Goal: Communication & Community: Answer question/provide support

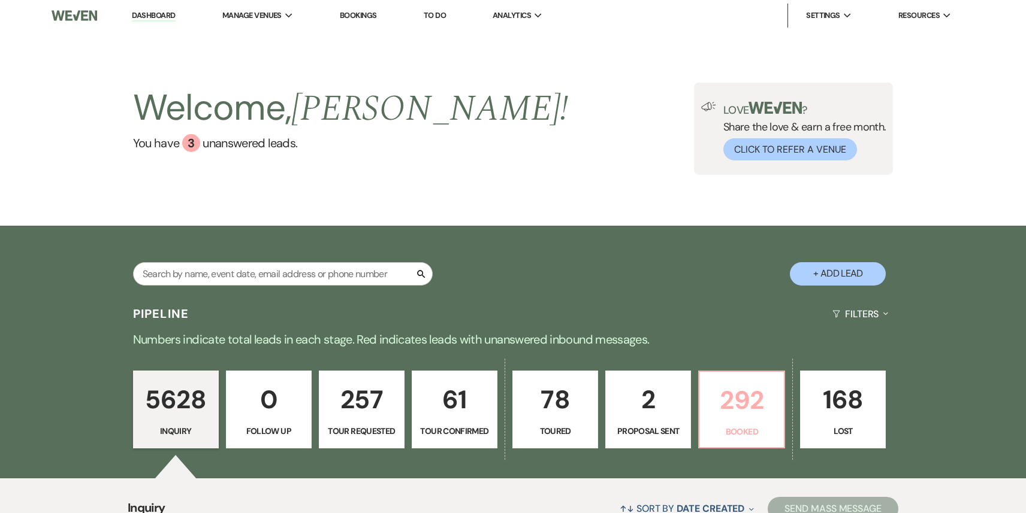
click at [733, 383] on p "292" at bounding box center [741, 400] width 70 height 40
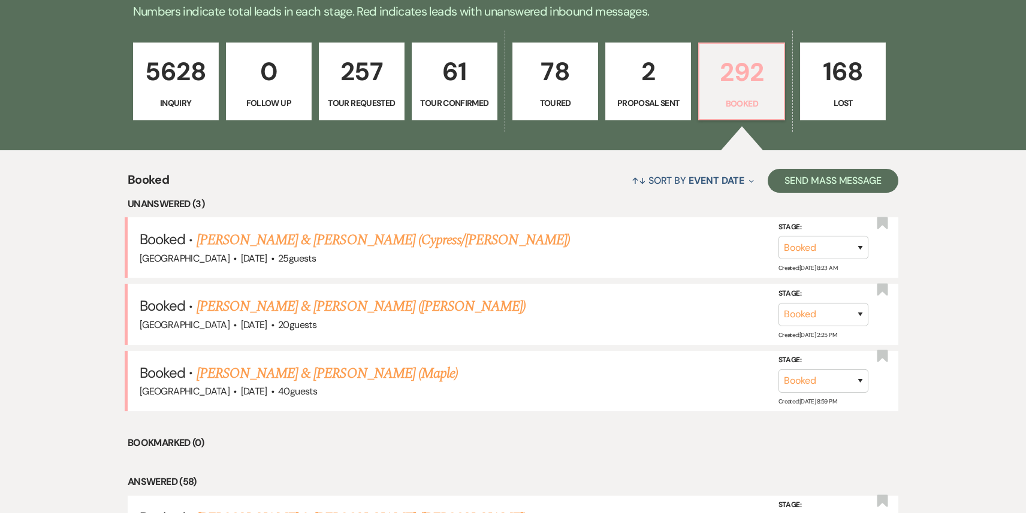
scroll to position [329, 0]
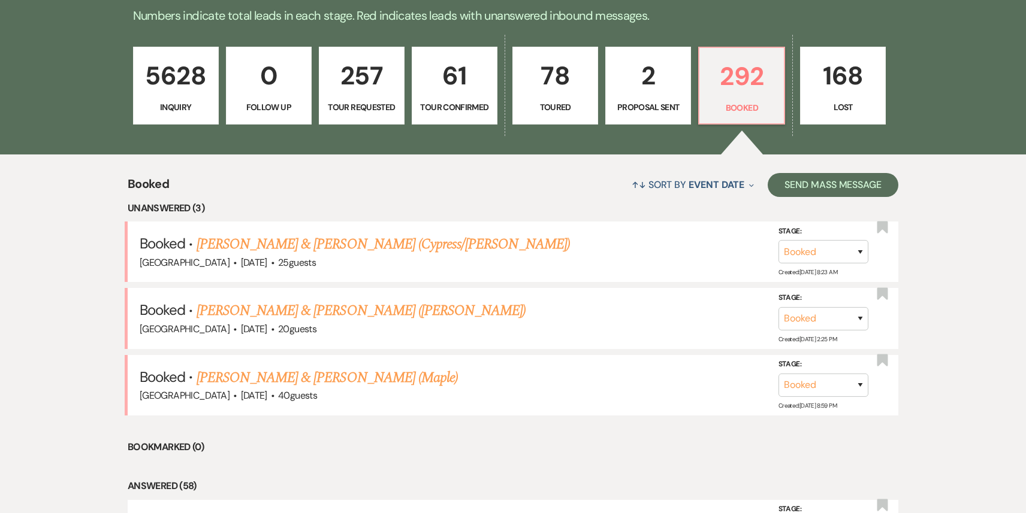
scroll to position [335, 0]
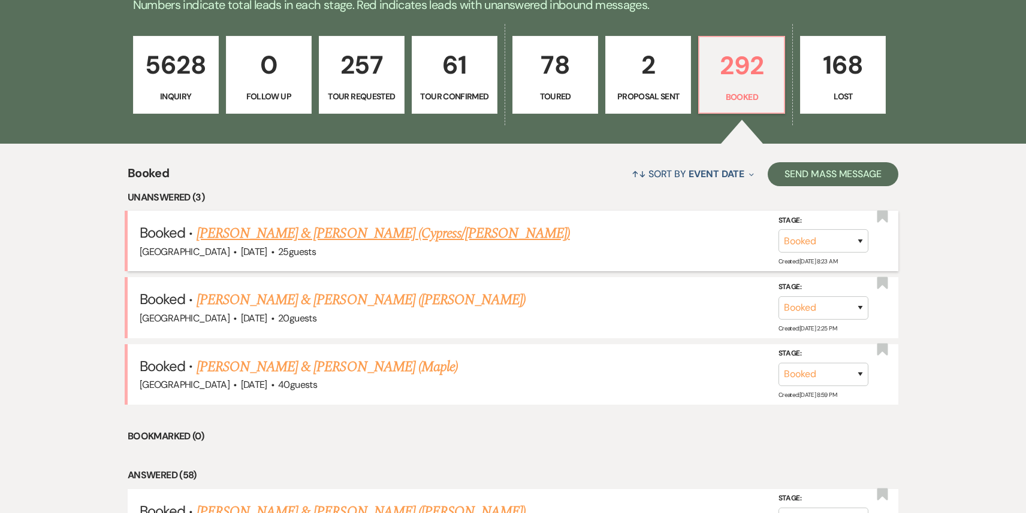
click at [327, 242] on link "[PERSON_NAME] & [PERSON_NAME] (Cypress/[PERSON_NAME])" at bounding box center [383, 234] width 373 height 22
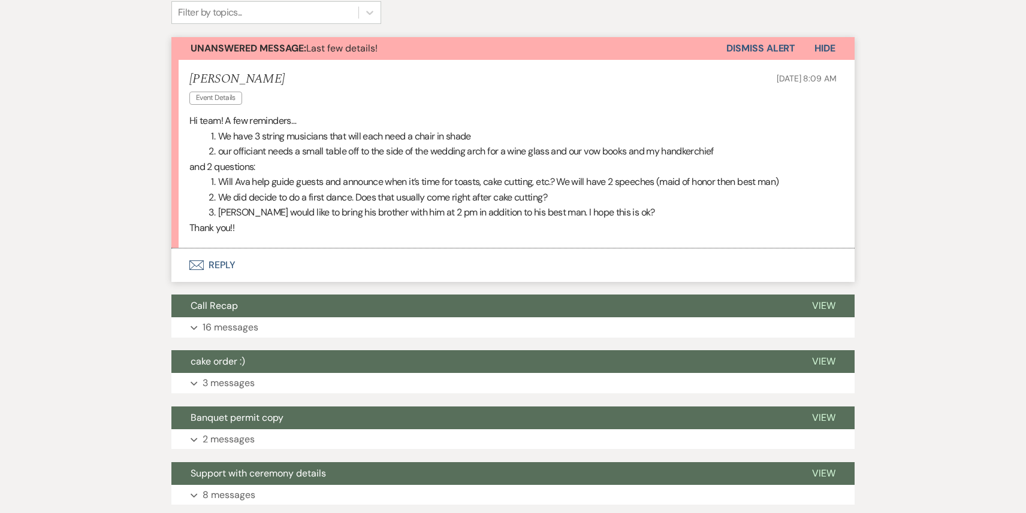
scroll to position [351, 0]
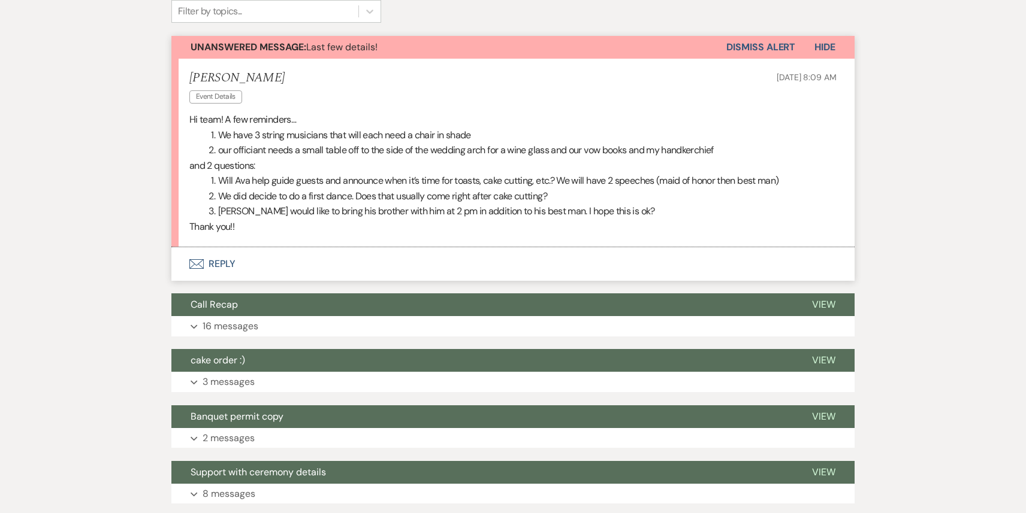
click at [341, 247] on button "Envelope Reply" at bounding box center [512, 264] width 683 height 34
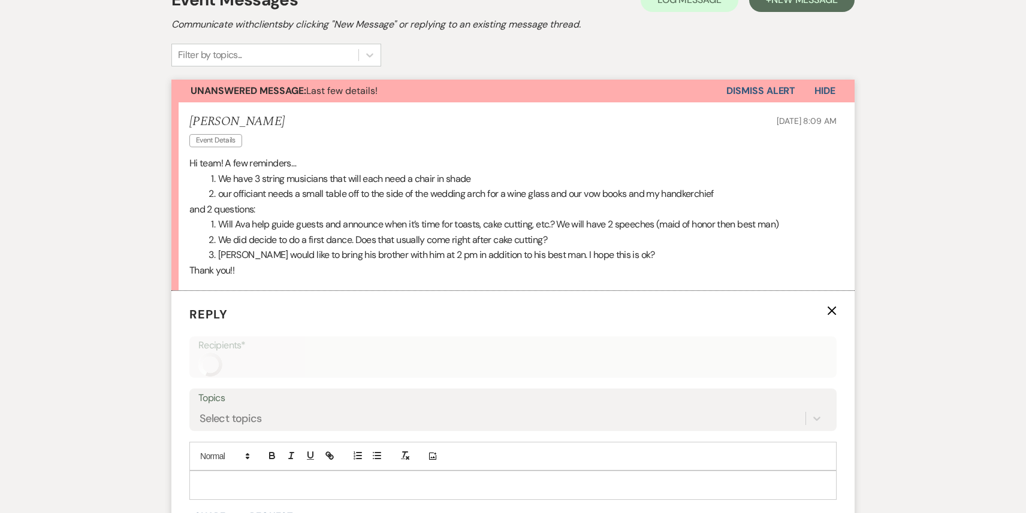
scroll to position [306, 0]
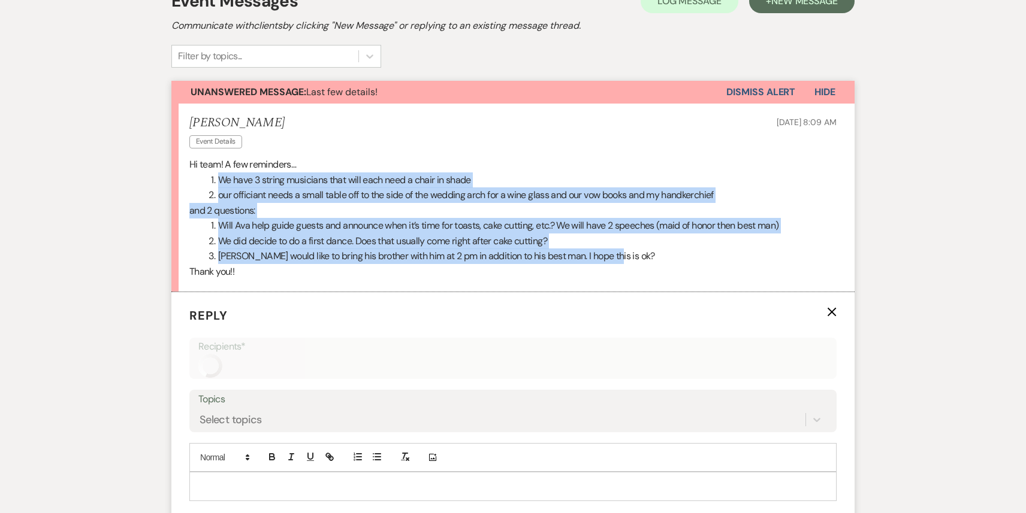
drag, startPoint x: 615, startPoint y: 227, endPoint x: 197, endPoint y: 143, distance: 426.5
click at [197, 157] on div "Hi team! A few reminders… We have 3 string musicians that will each need a chai…" at bounding box center [512, 218] width 647 height 123
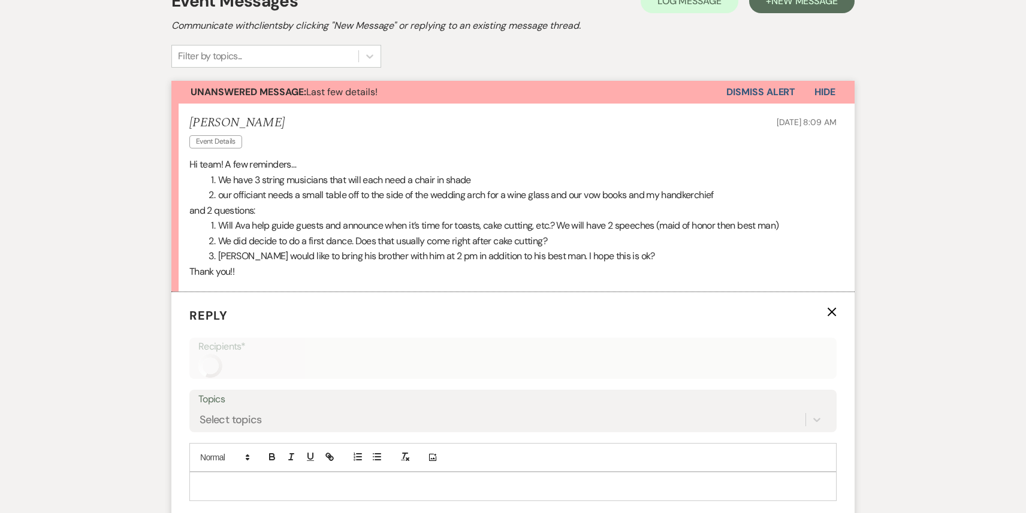
click at [430, 116] on div "Jessy Cherry Event Details Aug 17, 2025, 8:09 AM" at bounding box center [512, 134] width 647 height 37
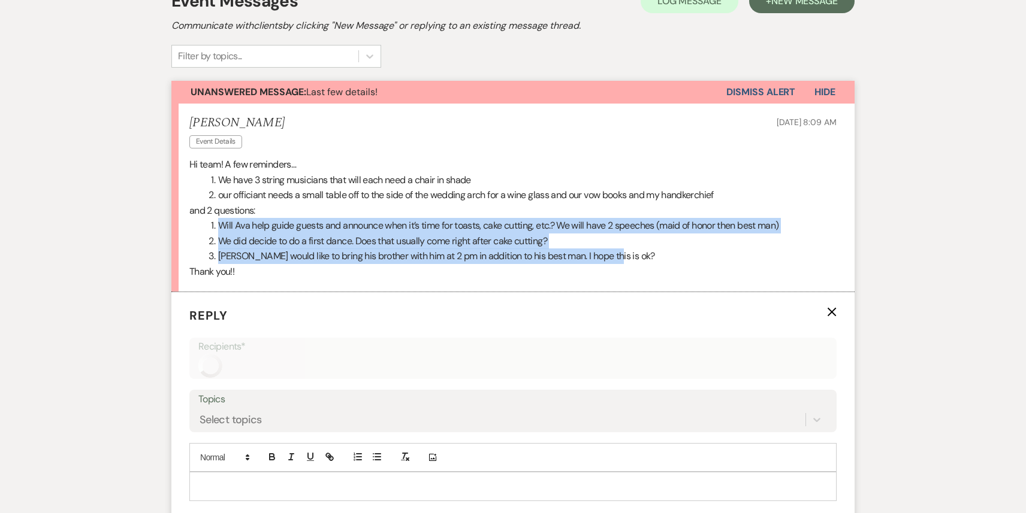
drag, startPoint x: 615, startPoint y: 228, endPoint x: 217, endPoint y: 189, distance: 400.3
click at [217, 218] on ol "Will Ava help guide guests and announce when it’s time for toasts, cake cutting…" at bounding box center [512, 241] width 647 height 46
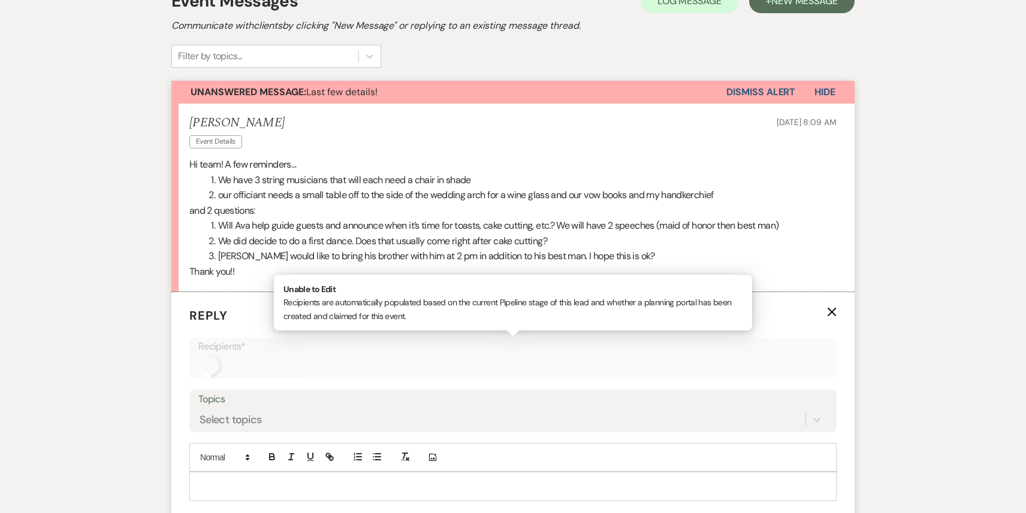
click at [501, 339] on p "Recipients*" at bounding box center [512, 347] width 629 height 16
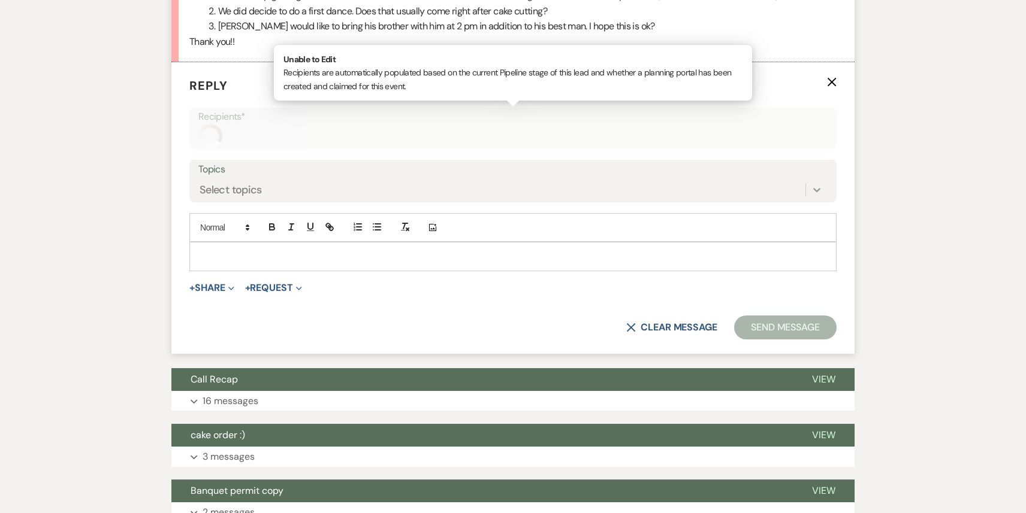
scroll to position [659, 0]
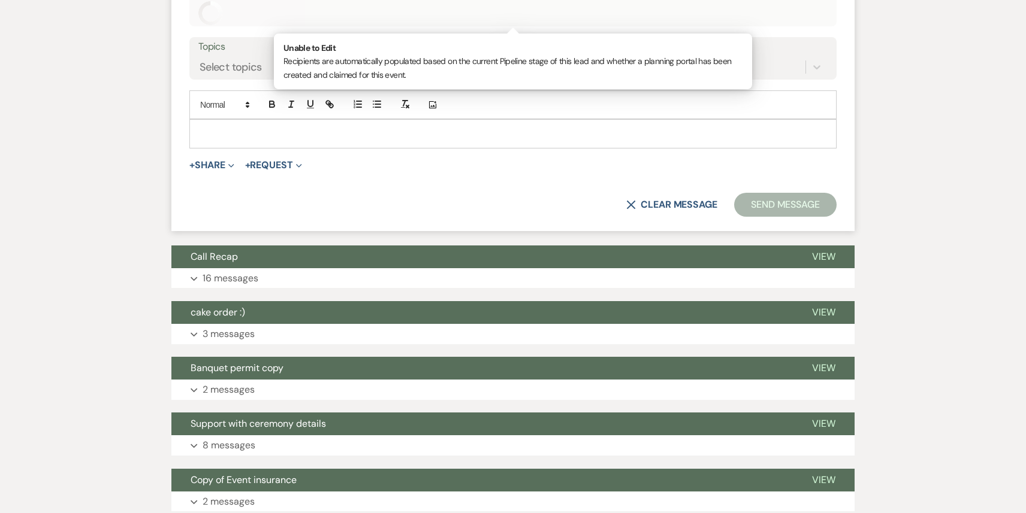
click at [666, 160] on form "Reply X Recipients* Unable to Edit Recipients are automatically populated based…" at bounding box center [512, 85] width 683 height 292
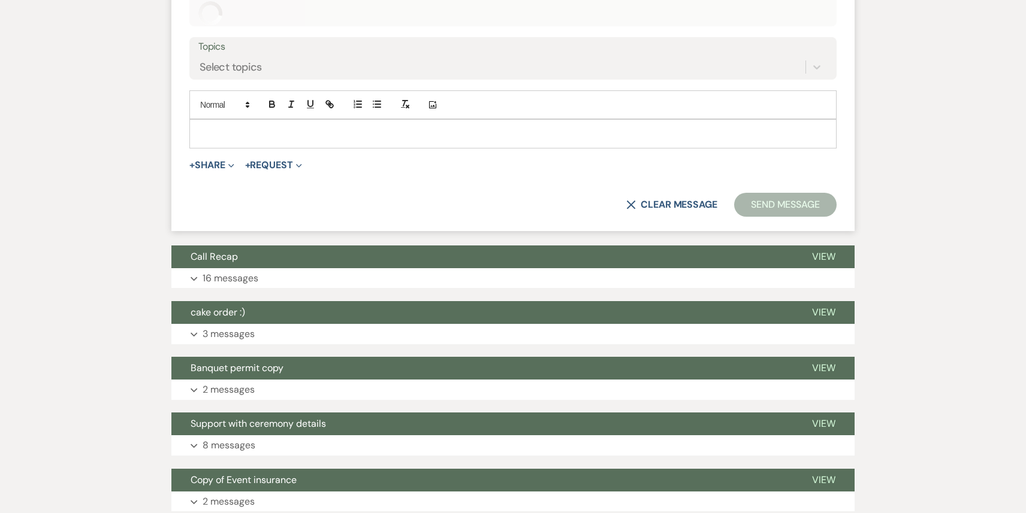
click at [669, 193] on div "X Clear message Send Message" at bounding box center [512, 205] width 647 height 24
click at [666, 200] on button "X Clear message" at bounding box center [671, 205] width 91 height 10
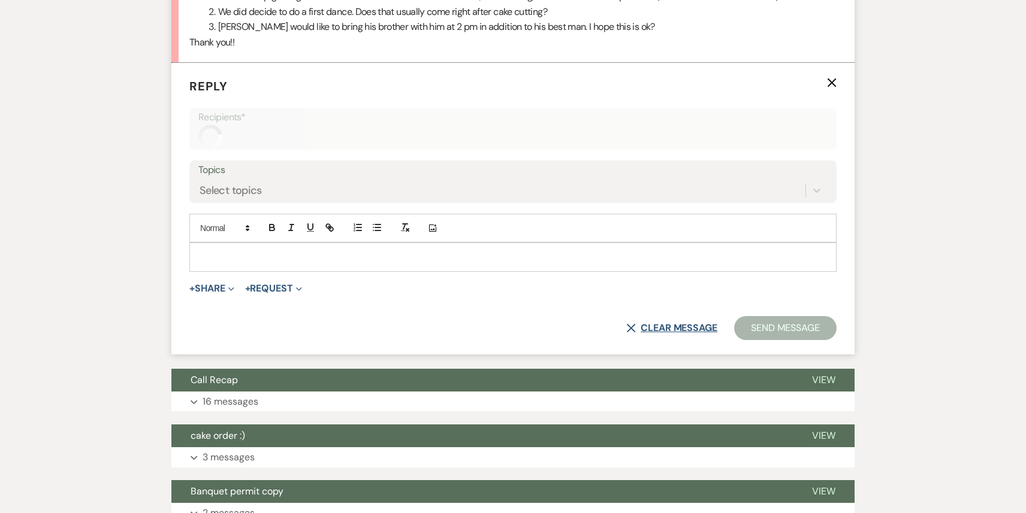
scroll to position [170, 0]
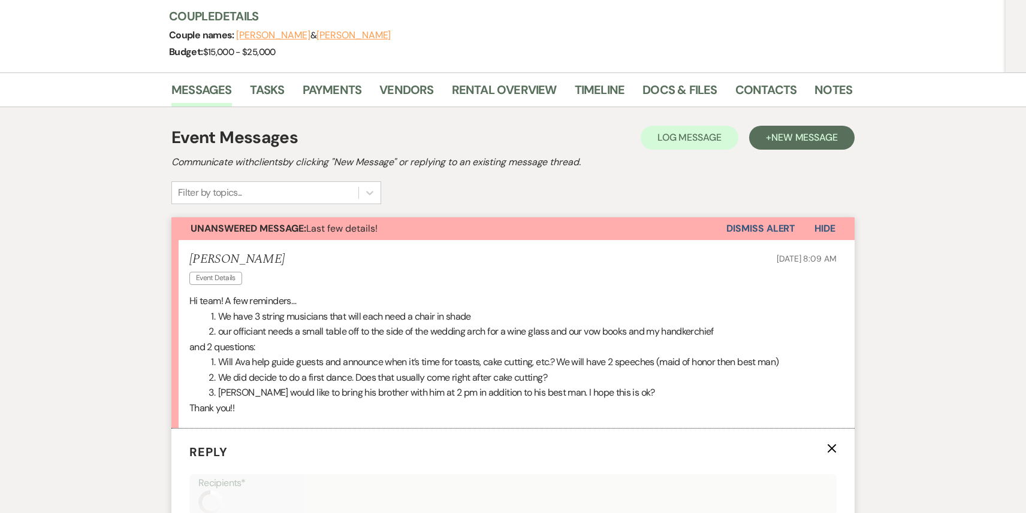
click at [833, 444] on use "button" at bounding box center [831, 448] width 9 height 9
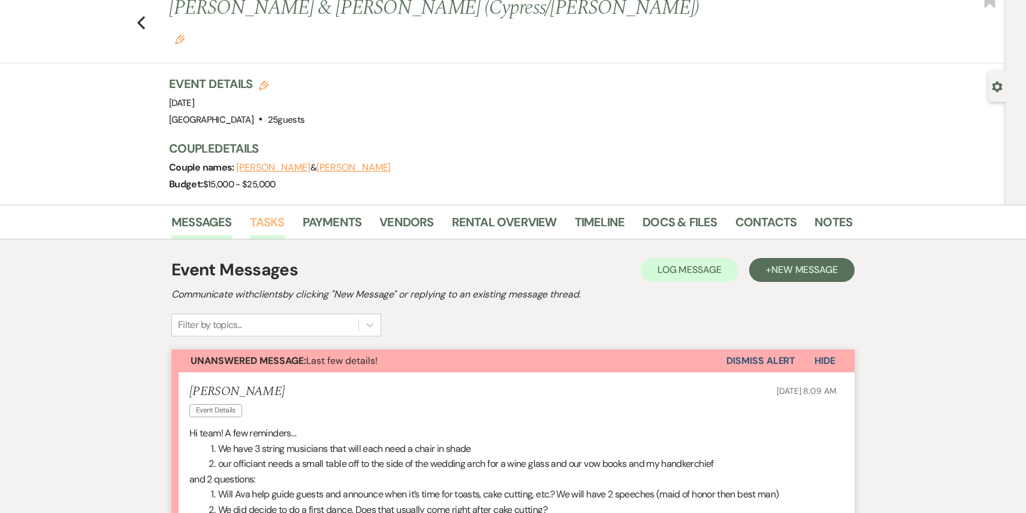
scroll to position [0, 0]
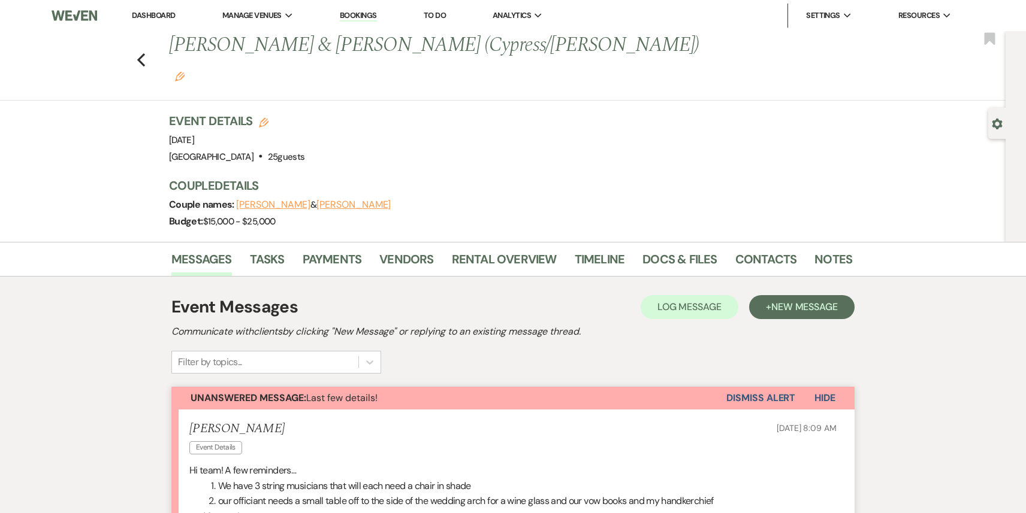
click at [157, 26] on li "Dashboard" at bounding box center [153, 16] width 55 height 24
click at [161, 11] on link "Dashboard" at bounding box center [153, 15] width 43 height 10
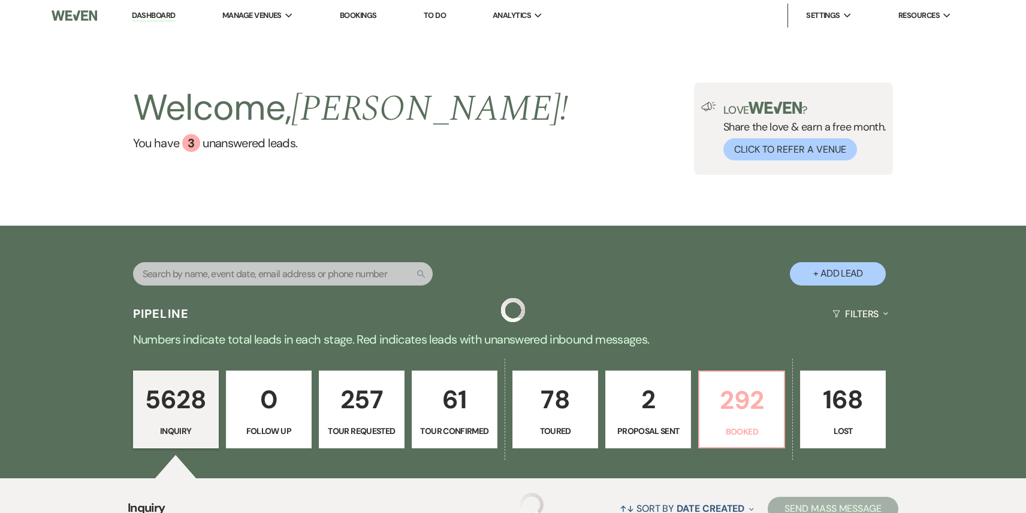
click at [729, 401] on p "292" at bounding box center [741, 400] width 70 height 40
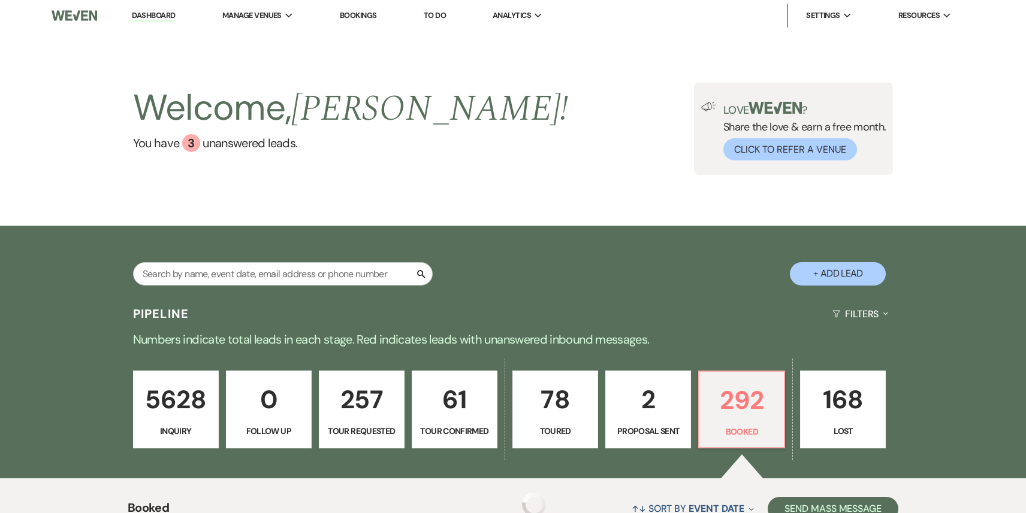
scroll to position [377, 0]
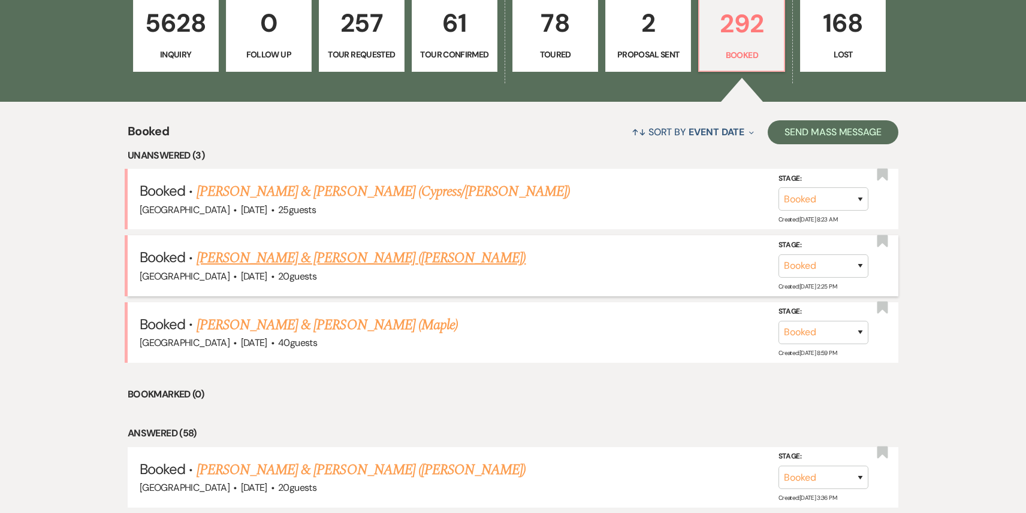
click at [318, 260] on link "[PERSON_NAME] & [PERSON_NAME] ([PERSON_NAME])" at bounding box center [362, 258] width 330 height 22
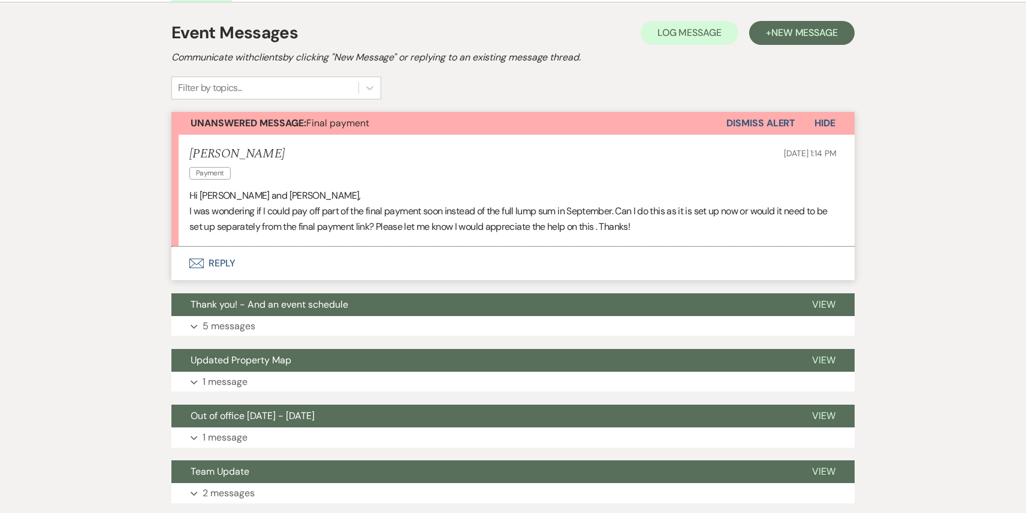
scroll to position [247, 0]
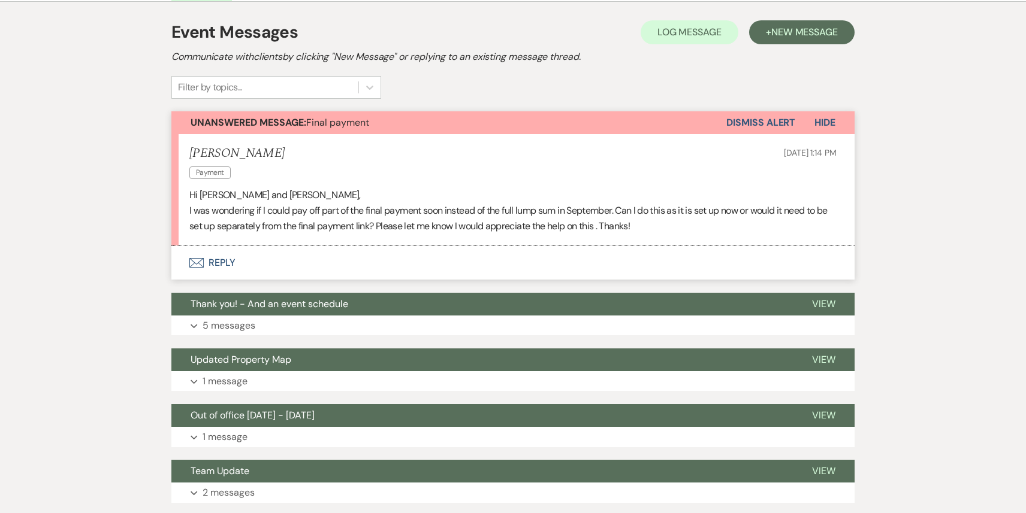
click at [306, 264] on button "Envelope Reply" at bounding box center [512, 263] width 683 height 34
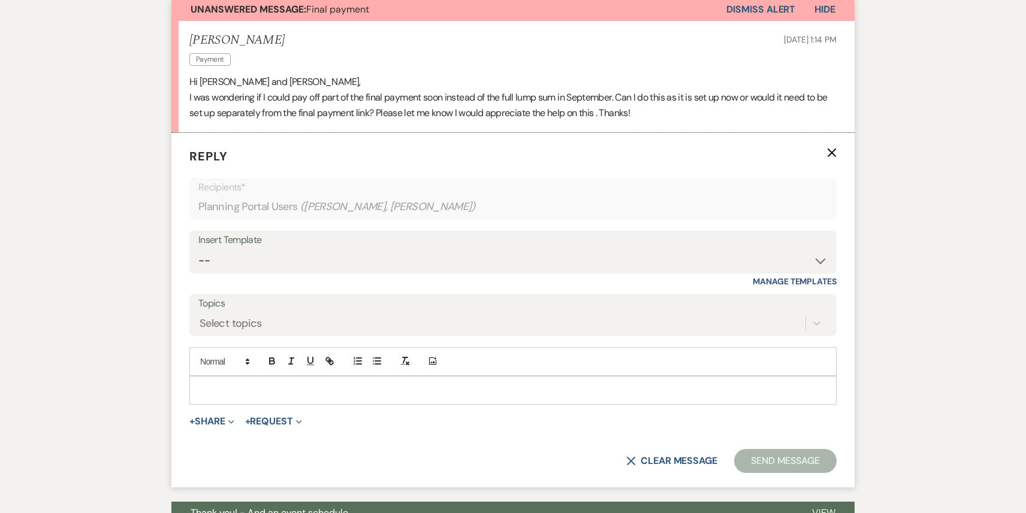
scroll to position [382, 0]
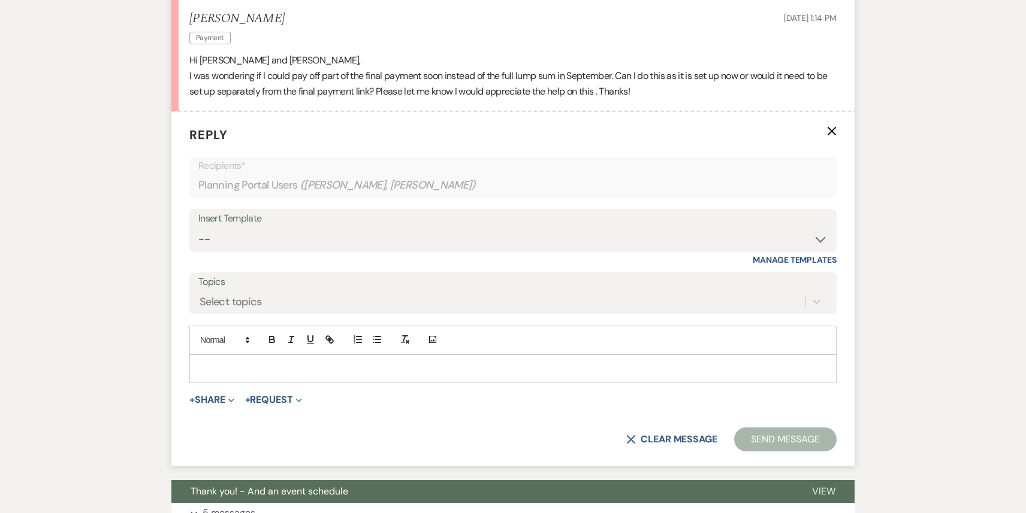
click at [290, 363] on p at bounding box center [513, 368] width 628 height 13
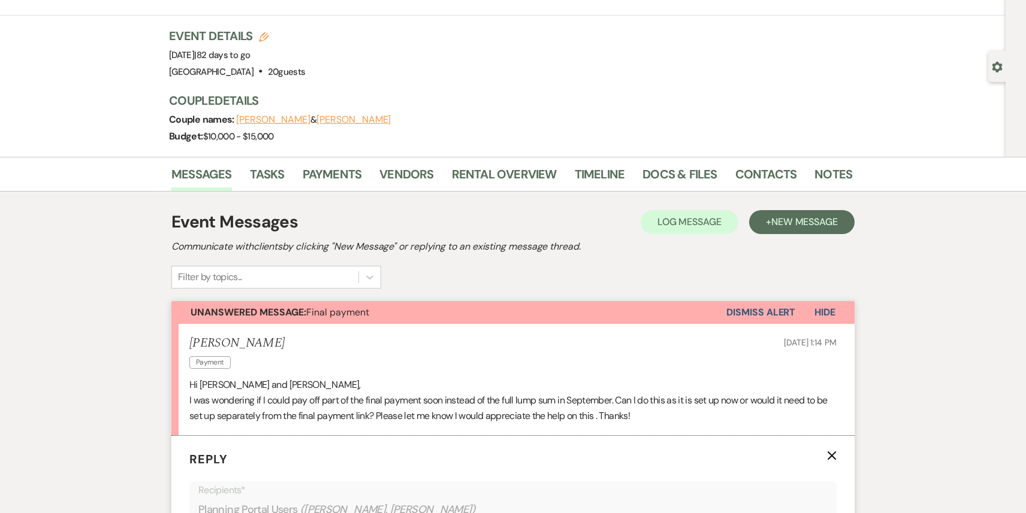
scroll to position [0, 0]
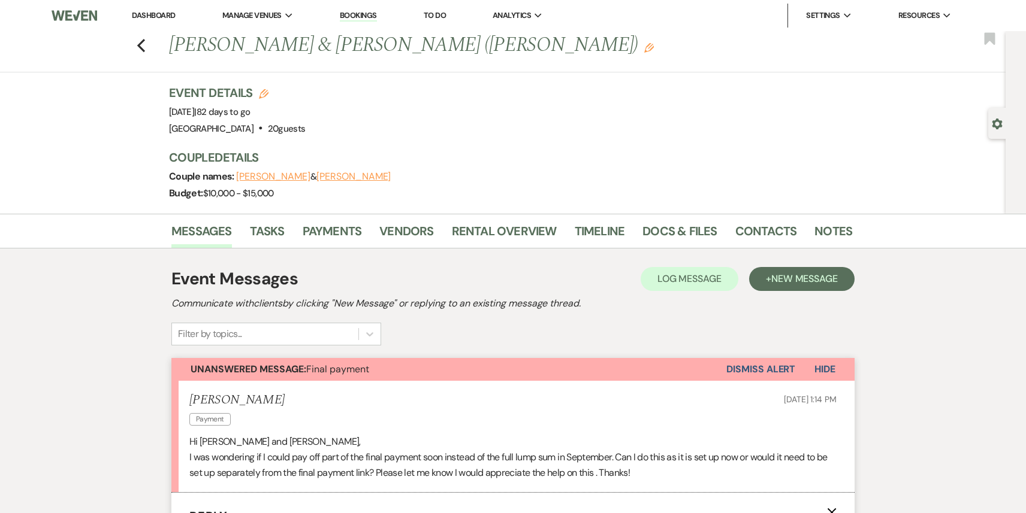
click at [157, 19] on link "Dashboard" at bounding box center [153, 15] width 43 height 10
